Goal: Task Accomplishment & Management: Manage account settings

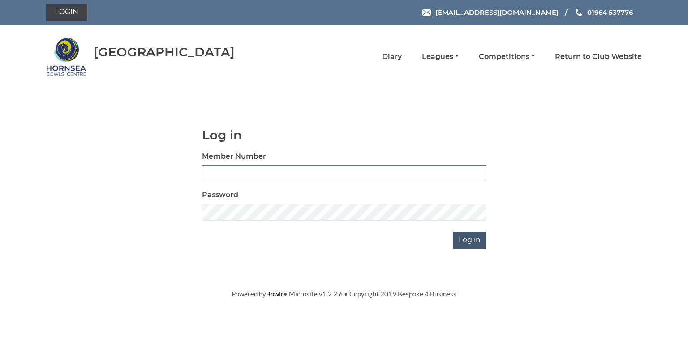
type input "0580"
click at [471, 242] on input "Log in" at bounding box center [470, 240] width 34 height 17
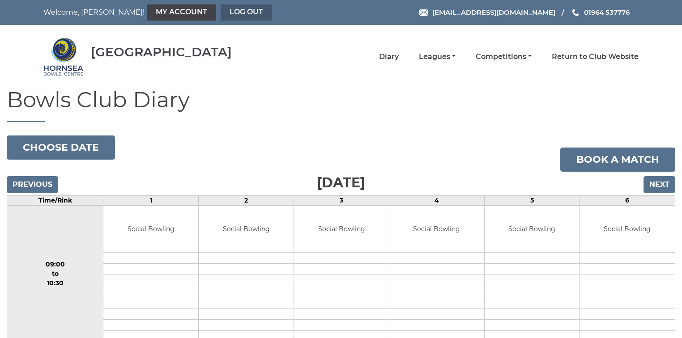
click at [221, 9] on link "Log out" at bounding box center [246, 12] width 51 height 16
